Goal: Task Accomplishment & Management: Manage account settings

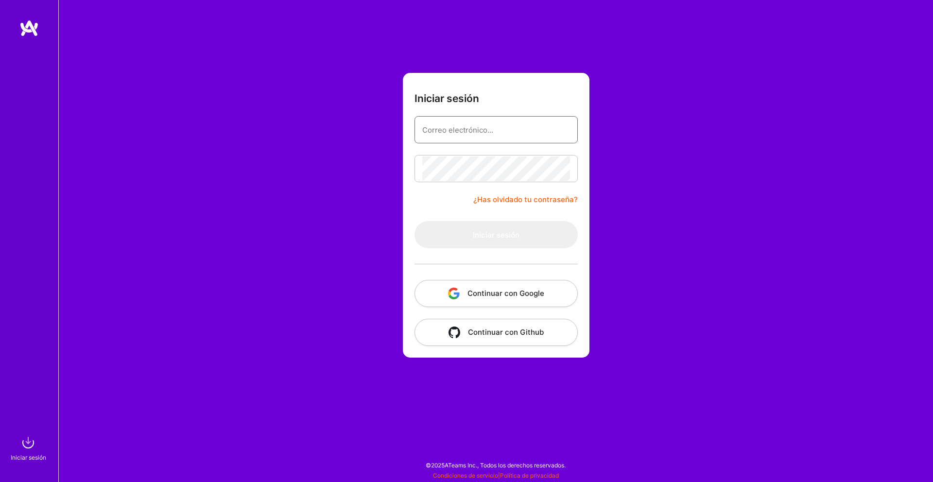
click at [462, 122] on input "email" at bounding box center [496, 130] width 148 height 25
type input "[EMAIL_ADDRESS][DOMAIN_NAME]"
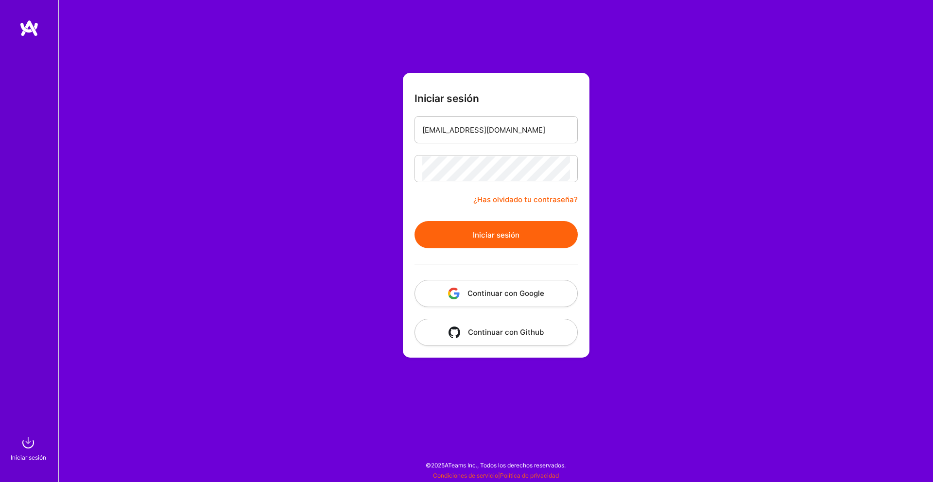
click at [491, 243] on button "Iniciar sesión" at bounding box center [496, 234] width 163 height 27
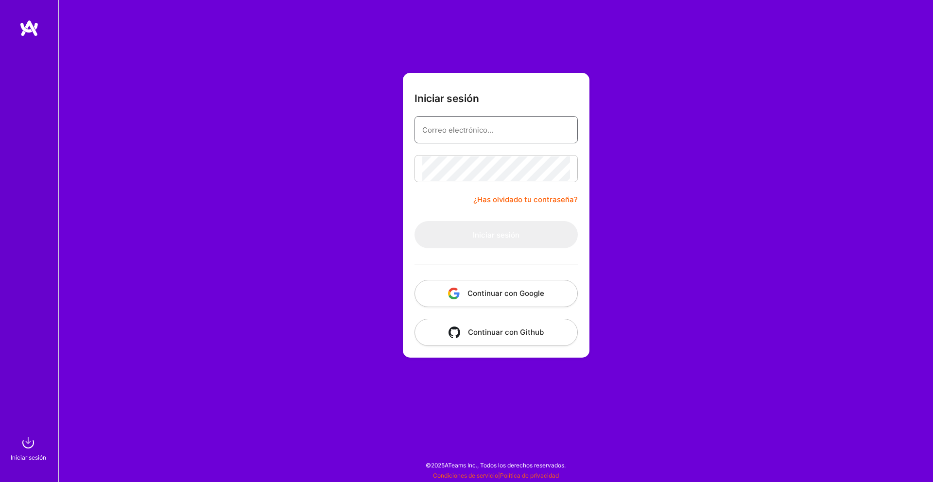
click at [485, 128] on input "email" at bounding box center [496, 130] width 148 height 25
type input "[EMAIL_ADDRESS][DOMAIN_NAME]"
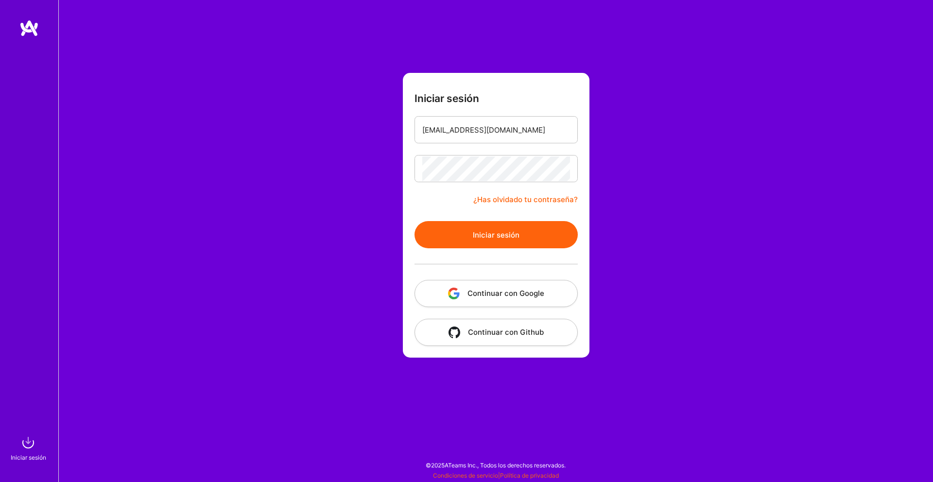
click at [498, 233] on font "Iniciar sesión" at bounding box center [496, 234] width 47 height 9
